Goal: Transaction & Acquisition: Purchase product/service

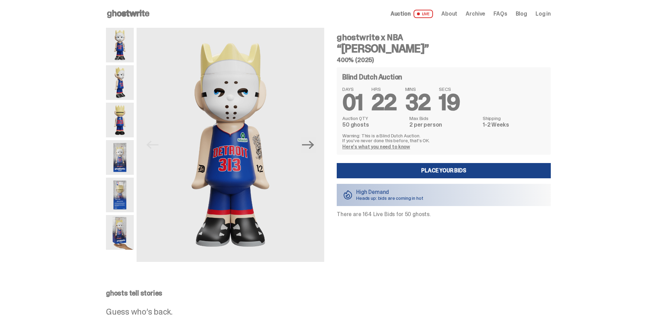
click at [0, 0] on div "How does a Blind Dutch Auction work? It's easy: just bid the most you're willin…" at bounding box center [0, 0] width 0 height 0
click at [118, 81] on img at bounding box center [120, 82] width 28 height 35
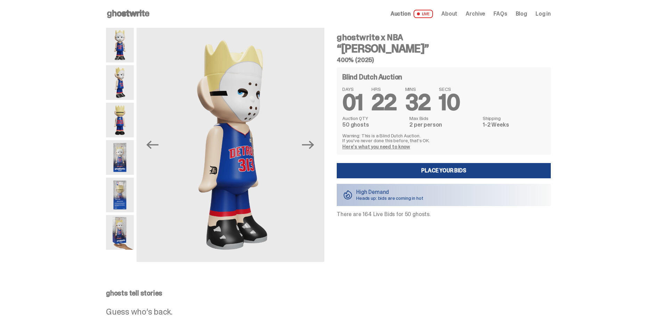
click at [124, 134] on img at bounding box center [120, 120] width 28 height 35
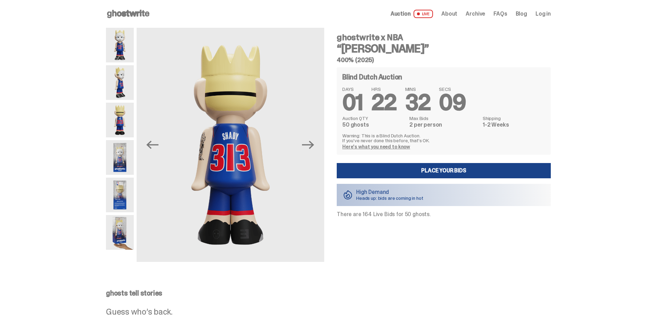
click at [122, 155] on img at bounding box center [120, 157] width 28 height 35
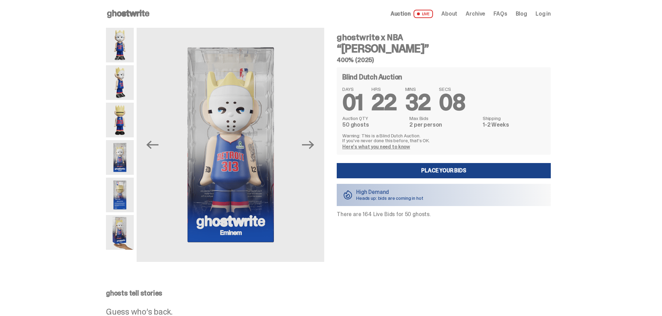
click at [123, 182] on img at bounding box center [120, 195] width 28 height 35
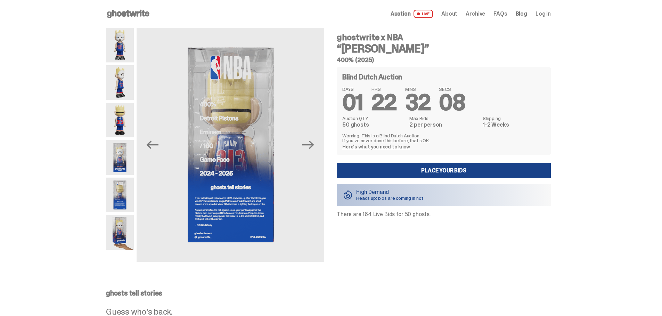
click at [123, 206] on img at bounding box center [120, 195] width 28 height 35
click at [129, 205] on img at bounding box center [120, 195] width 28 height 35
click at [126, 220] on img at bounding box center [120, 232] width 28 height 35
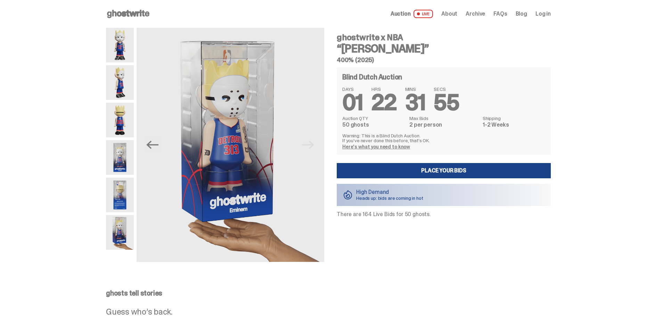
drag, startPoint x: 343, startPoint y: 137, endPoint x: 434, endPoint y: 142, distance: 91.2
click at [325, 142] on div "Blind Dutch Auction DAYS 01 HRS 22 MINS 31 SECS 55 Auction QTY 50 ghosts Max Bi…" at bounding box center [444, 111] width 214 height 88
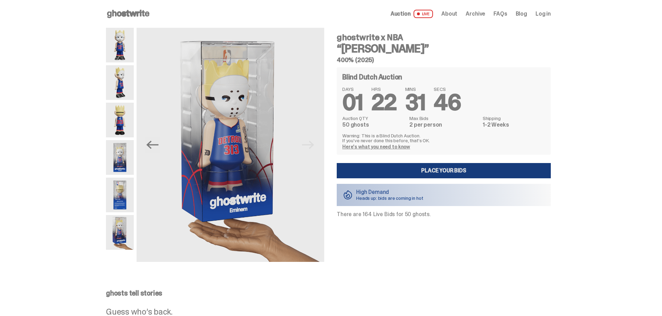
click at [325, 168] on link "Place your Bids" at bounding box center [444, 170] width 214 height 15
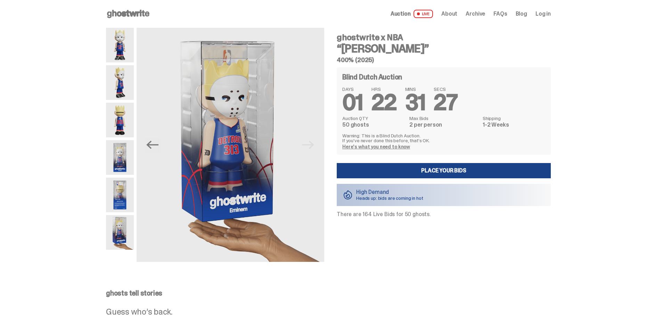
click at [0, 0] on div "How does a Blind Dutch Auction work? It's easy: just bid the most you're willin…" at bounding box center [0, 0] width 0 height 0
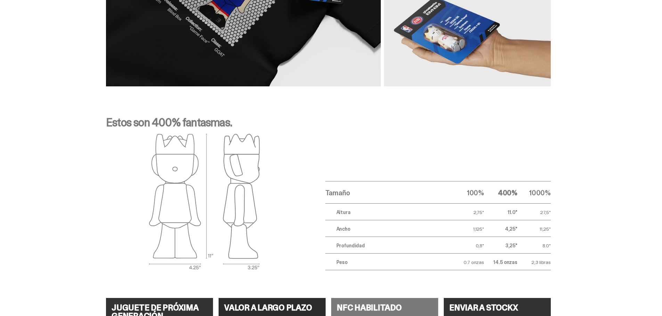
scroll to position [1195, 0]
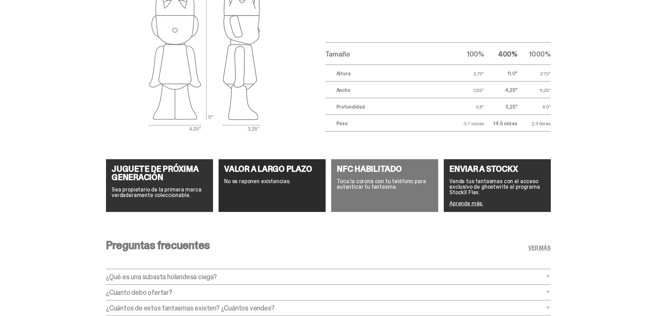
drag, startPoint x: 488, startPoint y: 71, endPoint x: 446, endPoint y: 74, distance: 42.1
click at [446, 74] on tr "Altura 2,75" 11.0" 27,5"" at bounding box center [437, 73] width 225 height 17
copy tr "2,75""
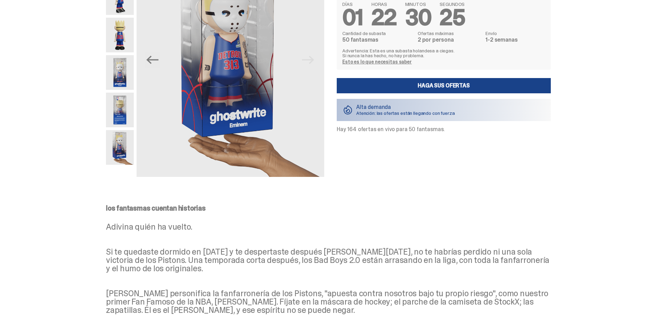
scroll to position [0, 0]
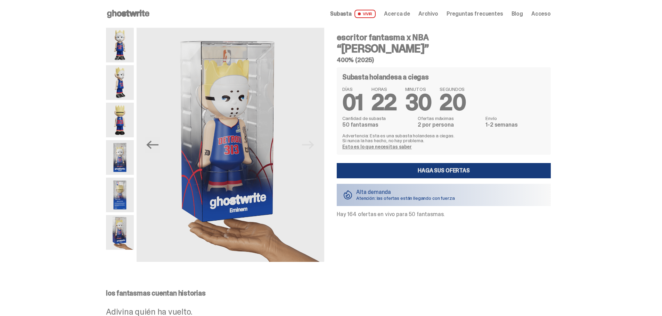
click at [442, 170] on font "Haga sus ofertas" at bounding box center [444, 170] width 52 height 7
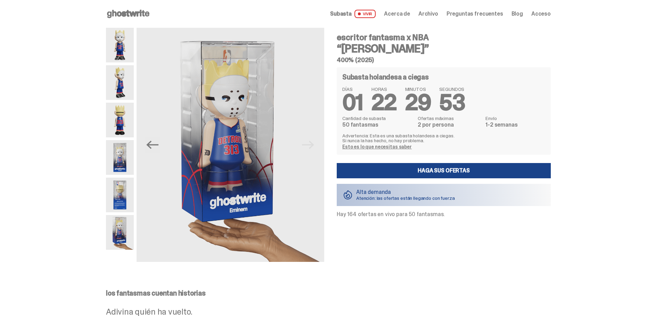
drag, startPoint x: 114, startPoint y: 18, endPoint x: 76, endPoint y: 8, distance: 38.8
click at [0, 0] on div "How does a Blind Dutch Auction work? It's easy: just bid the most you're willin…" at bounding box center [0, 0] width 0 height 0
